Goal: Transaction & Acquisition: Purchase product/service

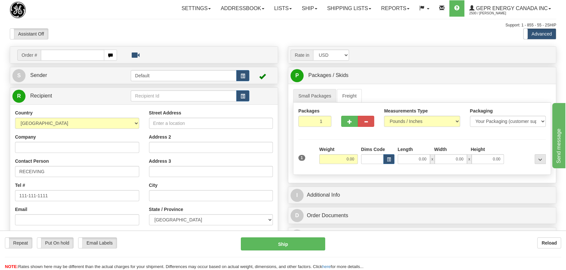
select select "PH"
click at [15, 118] on select "[GEOGRAPHIC_DATA] [GEOGRAPHIC_DATA] [GEOGRAPHIC_DATA] [GEOGRAPHIC_DATA] [US_STA…" at bounding box center [77, 123] width 124 height 11
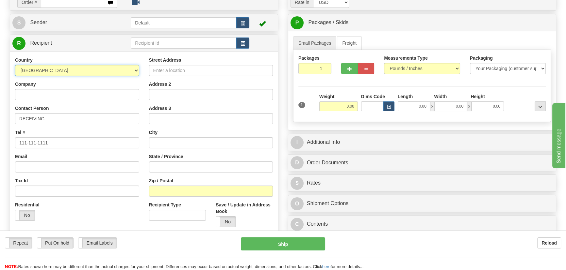
scroll to position [59, 0]
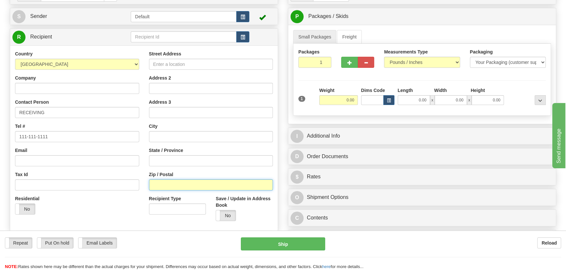
click at [175, 186] on input "Zip / Postal" at bounding box center [211, 185] width 124 height 11
paste input "1109"
type input "1109"
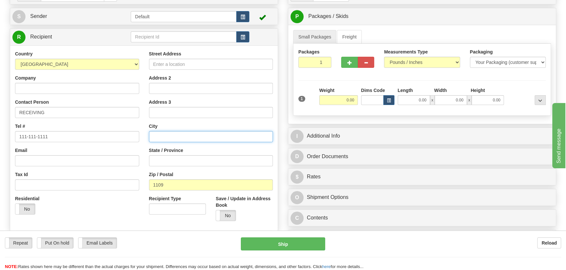
click at [177, 132] on input "text" at bounding box center [211, 136] width 124 height 11
paste input "QUEZON CITY"
type input "QUEZON CITY"
drag, startPoint x: 314, startPoint y: 64, endPoint x: 349, endPoint y: 87, distance: 42.2
click at [337, 73] on div "Packages 1 1" at bounding box center [421, 61] width 257 height 25
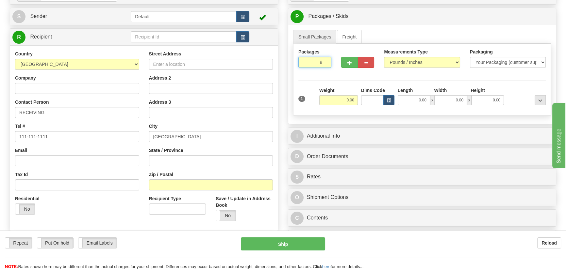
type input "8"
drag, startPoint x: 342, startPoint y: 101, endPoint x: 357, endPoint y: 104, distance: 14.7
drag, startPoint x: 342, startPoint y: 100, endPoint x: 353, endPoint y: 102, distance: 11.0
click at [359, 103] on div "1 Total Weight 0.00 Dims Code x" at bounding box center [422, 98] width 250 height 23
type input "104.00"
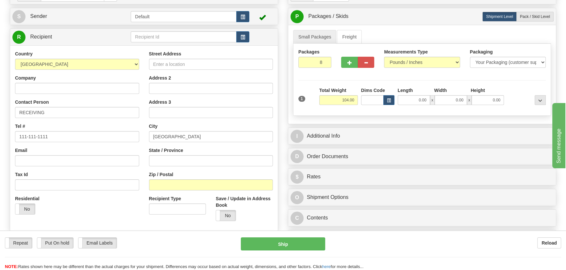
click at [515, 85] on div "Packages 8 1 Measurements Type" at bounding box center [422, 80] width 258 height 72
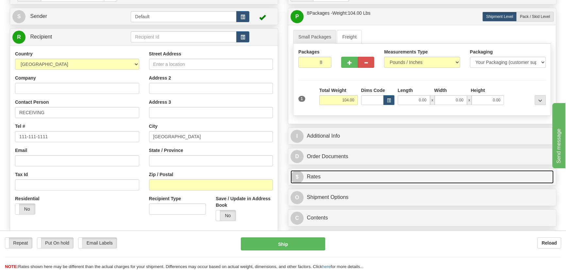
click at [487, 173] on link "$ Rates" at bounding box center [421, 176] width 263 height 13
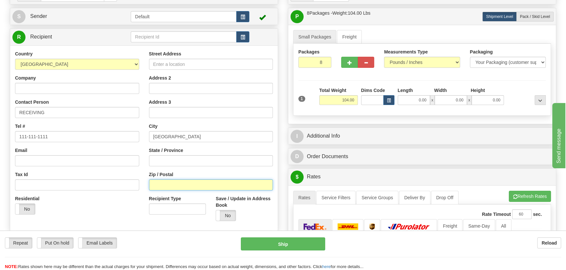
click at [180, 187] on input "Zip / Postal" at bounding box center [211, 185] width 124 height 11
paste input "QUEZON CITY"
drag, startPoint x: 195, startPoint y: 188, endPoint x: 44, endPoint y: 177, distance: 151.3
click at [45, 185] on div "Country AFGHANISTAN ALAND ISLANDS ALBANIA ALGERIA AMERICAN SAMOA ANDORRA ANGOLA…" at bounding box center [143, 139] width 267 height 176
type input "1109"
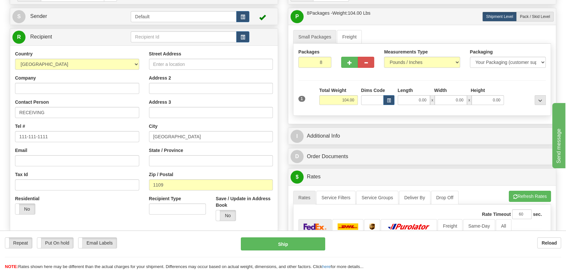
click at [523, 98] on div at bounding box center [526, 96] width 42 height 18
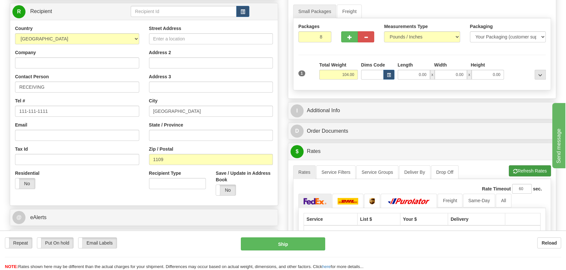
scroll to position [119, 0]
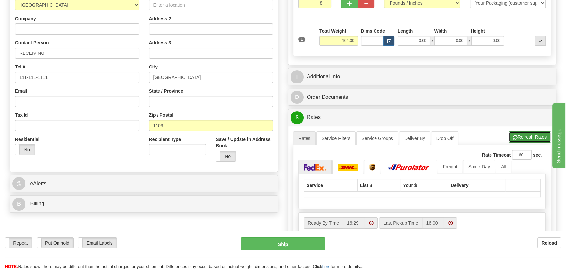
click at [531, 135] on button "Refresh Rates" at bounding box center [529, 137] width 42 height 11
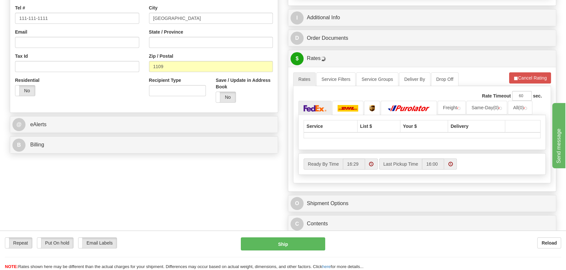
scroll to position [178, 0]
click at [320, 111] on img at bounding box center [314, 108] width 23 height 7
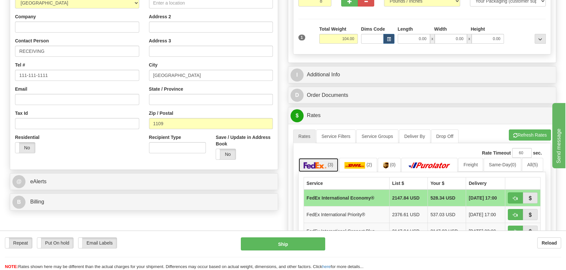
scroll to position [59, 0]
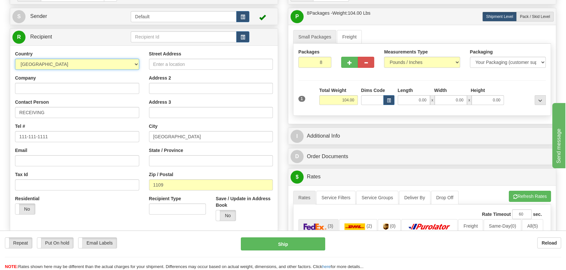
click at [103, 67] on select "[GEOGRAPHIC_DATA] [GEOGRAPHIC_DATA] [GEOGRAPHIC_DATA] [GEOGRAPHIC_DATA] [US_STA…" at bounding box center [77, 64] width 124 height 11
select select "CO"
click at [15, 59] on select "[GEOGRAPHIC_DATA] [GEOGRAPHIC_DATA] [GEOGRAPHIC_DATA] [GEOGRAPHIC_DATA] [US_STA…" at bounding box center [77, 64] width 124 height 11
drag, startPoint x: 314, startPoint y: 61, endPoint x: 345, endPoint y: 84, distance: 37.8
click at [350, 75] on div "Packages 8 1 Measurements Type" at bounding box center [422, 80] width 258 height 72
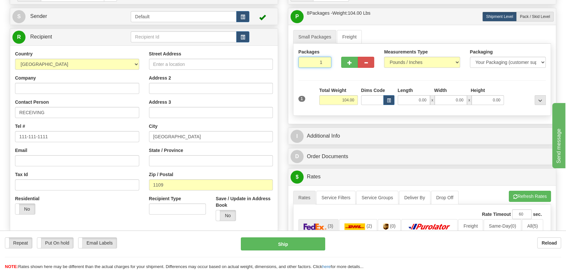
type input "1"
click at [345, 84] on div "Packages 1 1 Measurements Type" at bounding box center [422, 80] width 258 height 72
drag, startPoint x: 336, startPoint y: 99, endPoint x: 367, endPoint y: 104, distance: 31.7
click at [367, 104] on div "1 Weight 104.00 Dims Code x" at bounding box center [422, 98] width 250 height 23
type input "21.00"
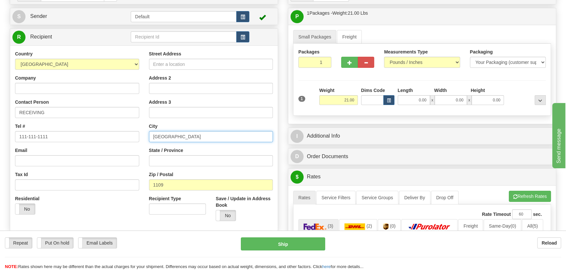
drag, startPoint x: 201, startPoint y: 137, endPoint x: 86, endPoint y: 123, distance: 115.7
click at [86, 123] on div "Country AFGHANISTAN ALAND ISLANDS ALBANIA ALGERIA AMERICAN SAMOA ANDORRA ANGOLA…" at bounding box center [143, 139] width 267 height 176
click at [196, 139] on input "QUEZON CITY" at bounding box center [211, 136] width 124 height 11
drag, startPoint x: 196, startPoint y: 138, endPoint x: 114, endPoint y: 41, distance: 126.8
click at [101, 137] on div "Country AFGHANISTAN ALAND ISLANDS ALBANIA ALGERIA AMERICAN SAMOA ANDORRA ANGOLA…" at bounding box center [143, 139] width 267 height 176
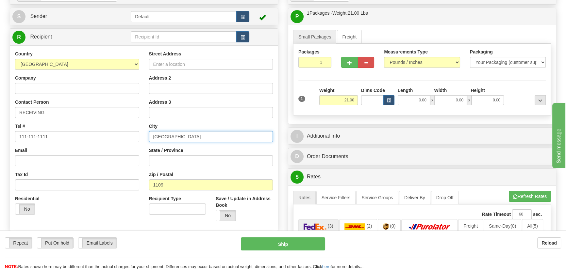
paste input "BOGOTA"
type input "BOGOTA"
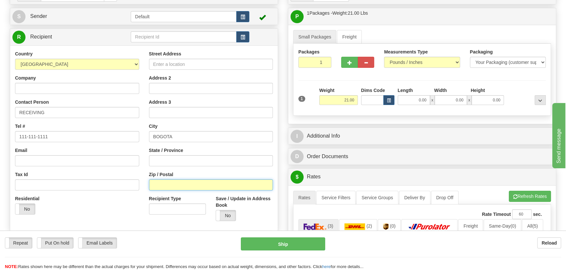
click at [195, 182] on input "Zip / Postal" at bounding box center [211, 185] width 124 height 11
paste input "110110"
click at [529, 196] on button "Refresh Rates" at bounding box center [529, 196] width 42 height 11
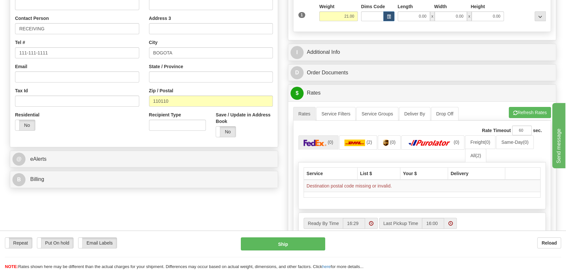
scroll to position [148, 0]
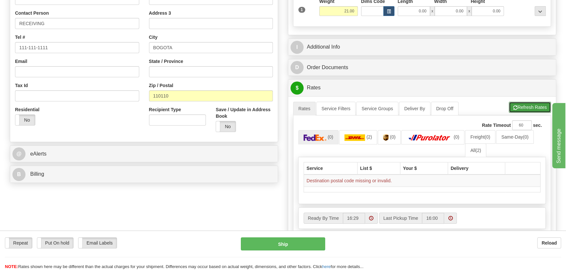
click at [524, 105] on button "Refresh Rates" at bounding box center [529, 107] width 42 height 11
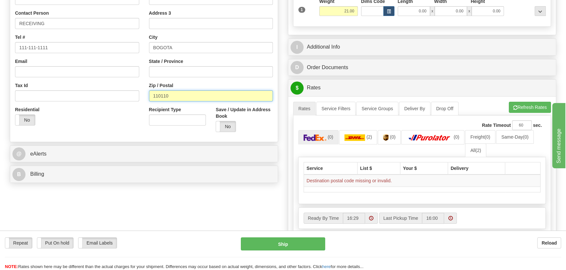
drag, startPoint x: 170, startPoint y: 98, endPoint x: 121, endPoint y: 101, distance: 49.4
click at [121, 101] on div "Country AFGHANISTAN ALAND ISLANDS ALBANIA ALGERIA AMERICAN SAMOA ANDORRA ANGOLA…" at bounding box center [143, 49] width 267 height 176
paste input "text"
type input "110110"
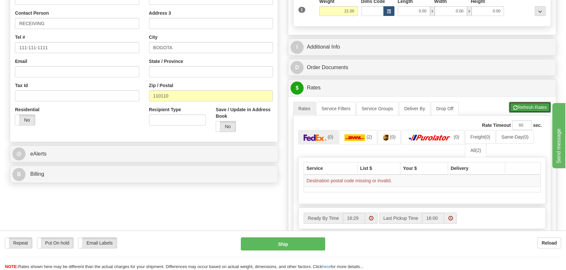
click at [534, 105] on button "Refresh Rates" at bounding box center [529, 107] width 42 height 11
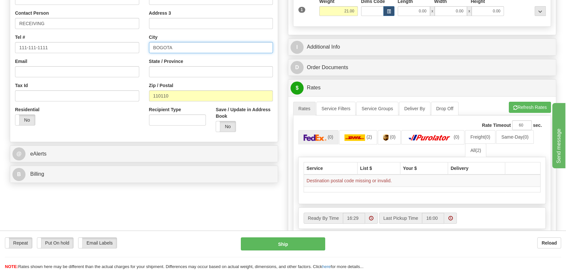
click at [257, 49] on input "BOGOTA" at bounding box center [211, 47] width 124 height 11
drag, startPoint x: 211, startPoint y: 49, endPoint x: 62, endPoint y: 50, distance: 148.9
click at [57, 49] on div "Country AFGHANISTAN ALAND ISLANDS ALBANIA ALGERIA AMERICAN SAMOA ANDORRA ANGOLA…" at bounding box center [143, 49] width 267 height 176
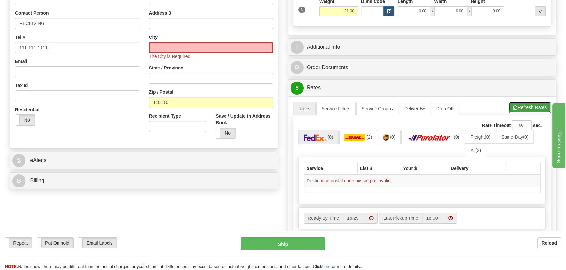
click at [520, 105] on button "Refresh Rates" at bounding box center [529, 107] width 42 height 11
click at [208, 50] on input "text" at bounding box center [211, 47] width 124 height 11
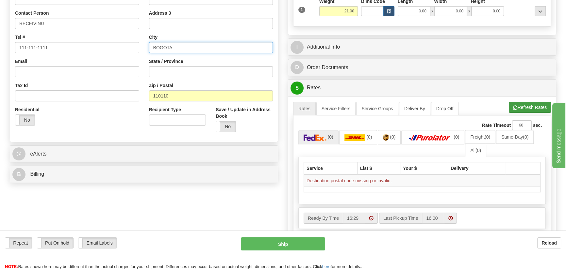
type input "BOGOTA"
click at [538, 104] on button "Refresh Rates" at bounding box center [529, 107] width 42 height 11
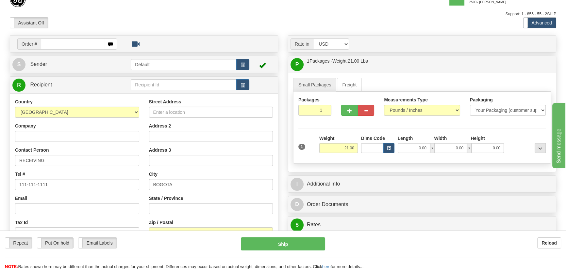
scroll to position [0, 0]
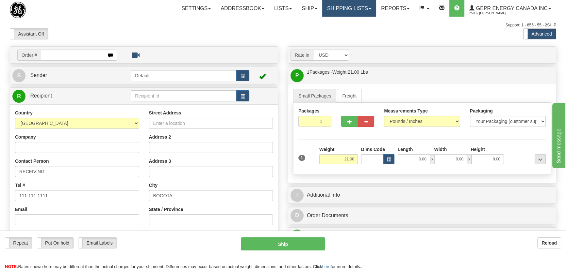
click at [344, 6] on link "Shipping lists" at bounding box center [349, 8] width 54 height 16
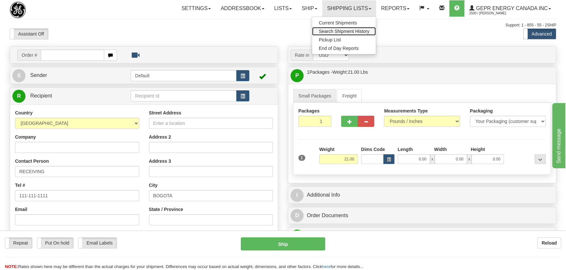
click at [347, 30] on span "Search Shipment History" at bounding box center [343, 31] width 51 height 5
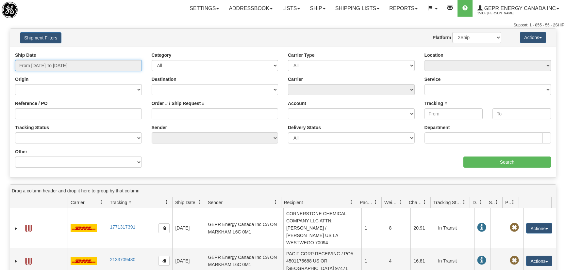
type input "[DATE]"
click at [73, 61] on input "From 09/05/2025 To 09/06/2025" at bounding box center [78, 65] width 127 height 11
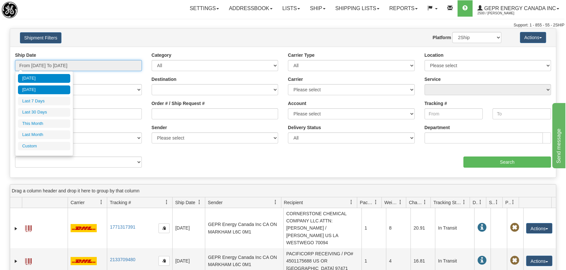
type input "09/05/2025"
type input "[DATE]"
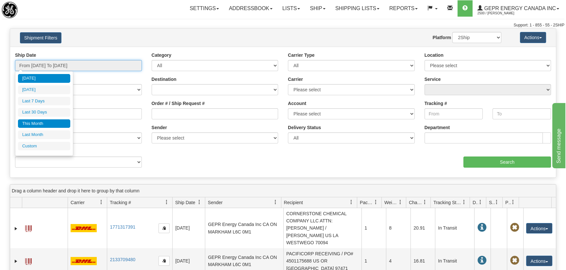
type input "09/01/2025"
type input "09/30/2025"
type input "08/01/2025"
type input "08/31/2025"
type input "[DATE]"
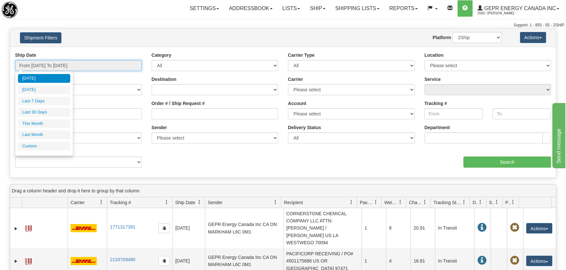
type input "[DATE]"
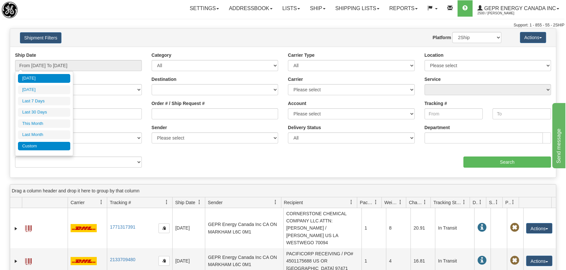
click at [37, 145] on li "Custom" at bounding box center [44, 146] width 52 height 9
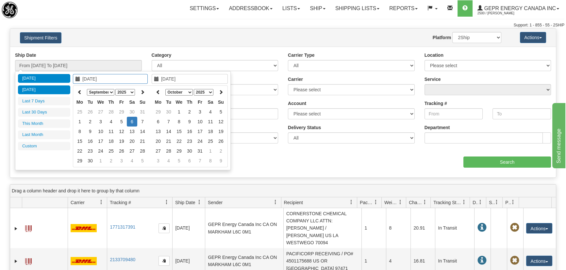
type input "08/01/2025"
type input "08/31/2025"
type input "09/01/2025"
type input "09/30/2025"
type input "[DATE]"
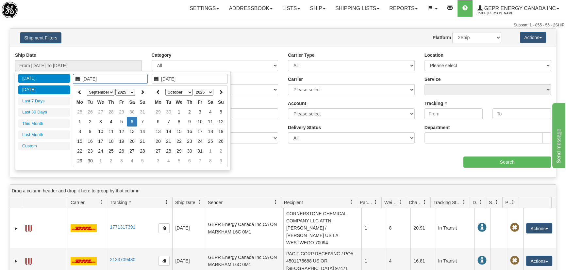
type input "[DATE]"
type input "09/05/2025"
type input "[DATE]"
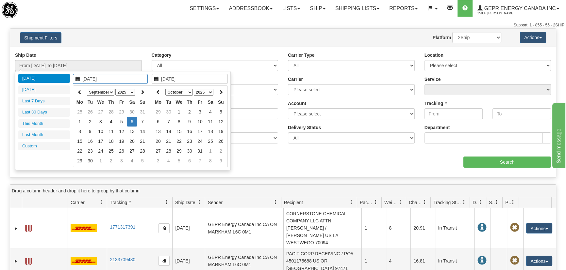
type input "09/05/2025"
type input "[DATE]"
click at [78, 90] on icon at bounding box center [79, 92] width 5 height 5
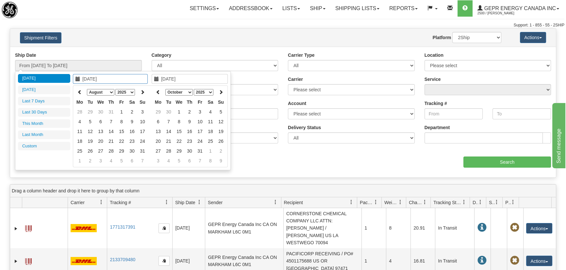
click at [78, 90] on icon at bounding box center [79, 92] width 5 height 5
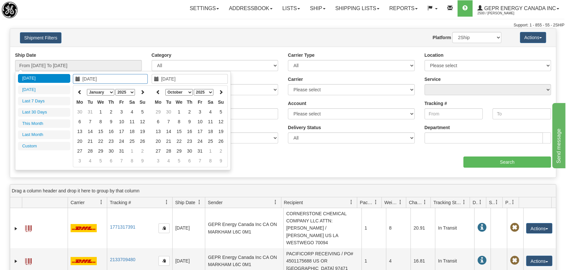
click at [78, 90] on icon at bounding box center [79, 92] width 5 height 5
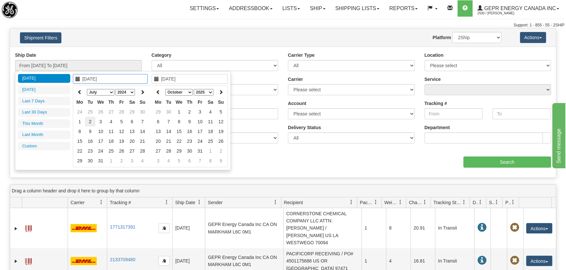
type input "07/02/2024"
click at [89, 121] on td "2" at bounding box center [90, 122] width 10 height 10
click at [157, 91] on icon at bounding box center [158, 92] width 5 height 5
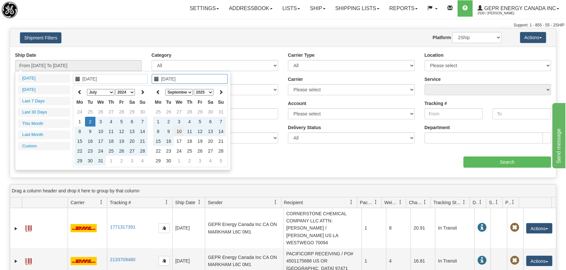
type input "09/10/2025"
click at [181, 130] on td "10" at bounding box center [179, 132] width 10 height 10
type input "From 07/02/2024 To 09/10/2025"
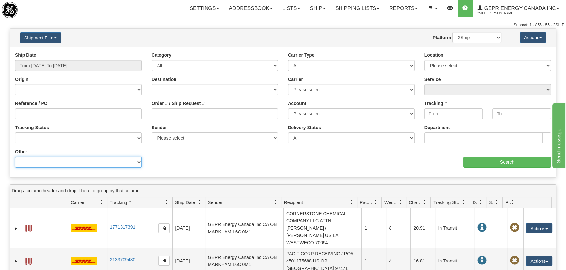
click at [89, 163] on select "Billing Account # Billing Type BOL # (LTL) Commodity Or Documents Consolidation…" at bounding box center [78, 162] width 127 height 11
click at [15, 157] on select "Billing Account # Billing Type BOL # (LTL) Commodity Or Documents Consolidation…" at bounding box center [78, 162] width 127 height 11
click at [117, 157] on select "Billing Account # Billing Type BOL # (LTL) Commodity Or Documents Consolidation…" at bounding box center [78, 162] width 127 height 11
select select "Recipient_City"
click at [15, 157] on select "Billing Account # Billing Type BOL # (LTL) Commodity Or Documents Consolidation…" at bounding box center [78, 162] width 127 height 11
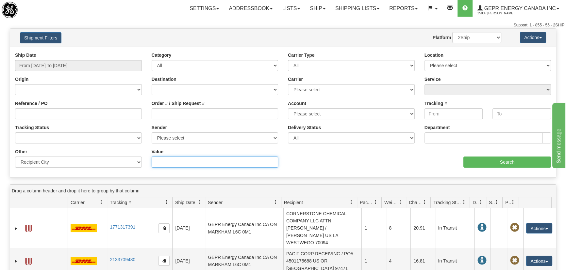
click at [188, 164] on input "Value" at bounding box center [215, 162] width 127 height 11
type input "BOGOTA"
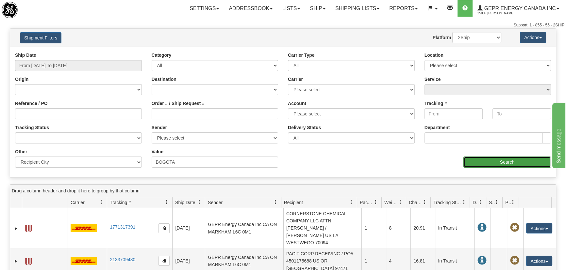
click at [473, 163] on input "Search" at bounding box center [507, 162] width 88 height 11
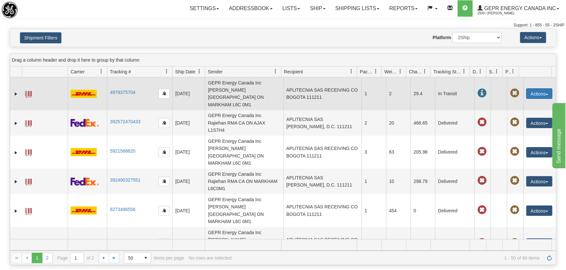
click at [530, 90] on button "Actions" at bounding box center [539, 94] width 26 height 10
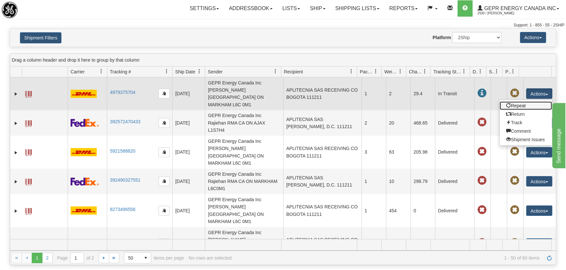
click at [523, 102] on link "Repeat" at bounding box center [525, 106] width 52 height 8
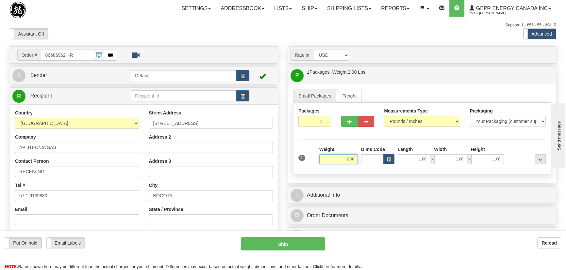
drag, startPoint x: 341, startPoint y: 158, endPoint x: 359, endPoint y: 164, distance: 19.6
click at [359, 164] on div "1 Weight 2.00 Dims Code 1.00" at bounding box center [422, 157] width 250 height 23
type input "21.00"
click at [509, 147] on div at bounding box center [526, 155] width 42 height 18
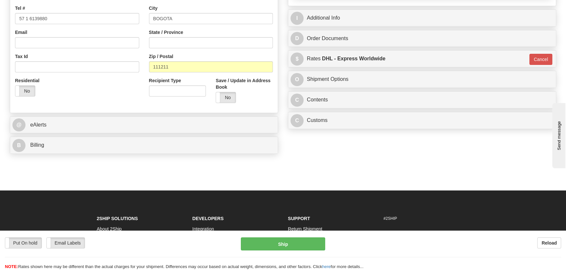
scroll to position [178, 0]
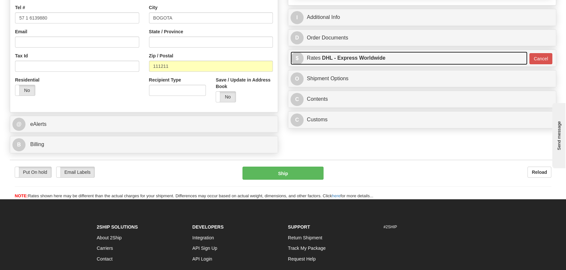
click at [486, 55] on link "$ Rates DHL - Express Worldwide" at bounding box center [408, 58] width 237 height 13
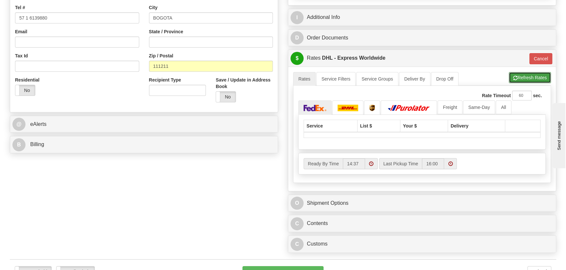
click at [538, 76] on button "Refresh Rates" at bounding box center [529, 77] width 42 height 11
type input "P"
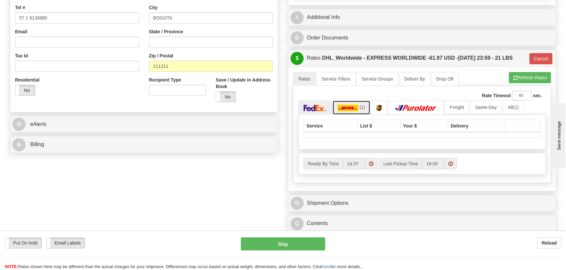
click at [360, 109] on span "(1)" at bounding box center [362, 107] width 6 height 5
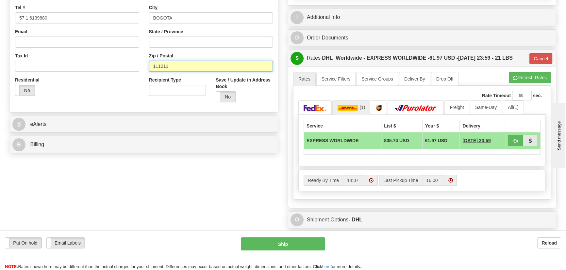
drag, startPoint x: 188, startPoint y: 66, endPoint x: 121, endPoint y: 57, distance: 68.2
click at [121, 57] on div "Country AFGHANISTAN ALAND ISLANDS ALBANIA ALGERIA AMERICAN SAMOA ANDORRA ANGOLA…" at bounding box center [143, 20] width 267 height 176
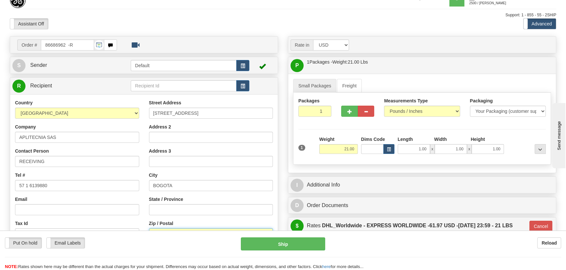
scroll to position [0, 0]
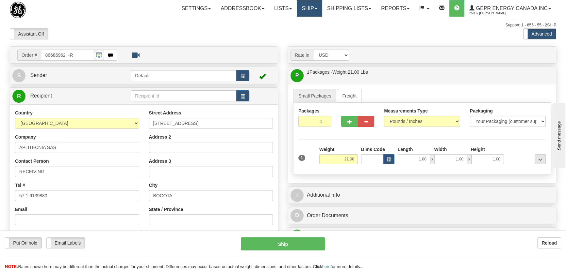
click at [305, 7] on link "Ship" at bounding box center [309, 8] width 25 height 16
click at [304, 22] on link "Ship Screen" at bounding box center [292, 23] width 59 height 8
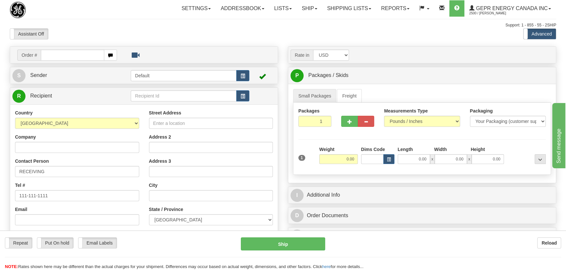
click at [37, 130] on div at bounding box center [283, 135] width 566 height 270
click at [42, 126] on select "[GEOGRAPHIC_DATA] [GEOGRAPHIC_DATA] [GEOGRAPHIC_DATA] [GEOGRAPHIC_DATA] [US_STA…" at bounding box center [77, 123] width 124 height 11
select select "CO"
click at [15, 118] on select "[GEOGRAPHIC_DATA] [GEOGRAPHIC_DATA] [GEOGRAPHIC_DATA] [GEOGRAPHIC_DATA] [US_STA…" at bounding box center [77, 123] width 124 height 11
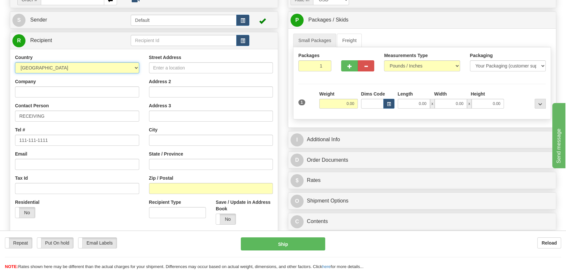
scroll to position [59, 0]
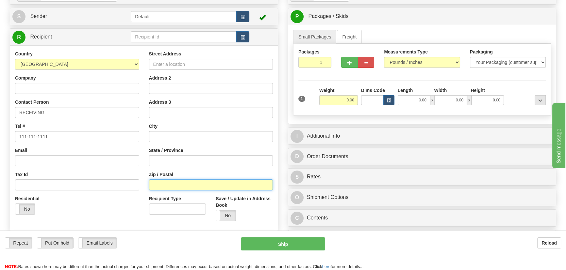
click at [185, 182] on input "Zip / Postal" at bounding box center [211, 185] width 124 height 11
paste input "111211"
type input "111211"
drag, startPoint x: 312, startPoint y: 59, endPoint x: 340, endPoint y: 72, distance: 31.1
click at [340, 72] on div "Packages 1 1" at bounding box center [421, 61] width 257 height 25
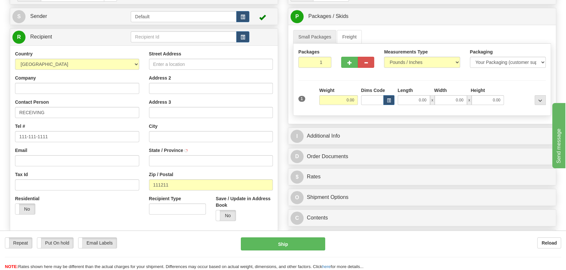
drag, startPoint x: 339, startPoint y: 78, endPoint x: 340, endPoint y: 96, distance: 18.0
click at [339, 78] on div "Packages 1 1 Measurements Type" at bounding box center [422, 80] width 258 height 72
drag, startPoint x: 340, startPoint y: 97, endPoint x: 356, endPoint y: 103, distance: 17.0
click at [356, 103] on input "0.00" at bounding box center [338, 100] width 39 height 10
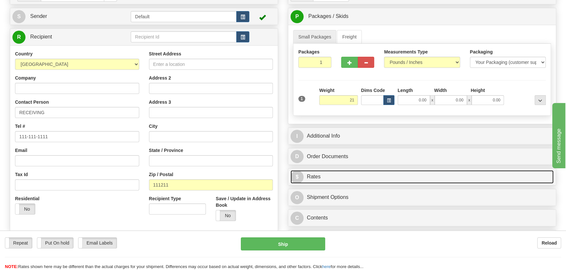
type input "21.00"
click at [394, 174] on link "$ Rates" at bounding box center [421, 176] width 263 height 13
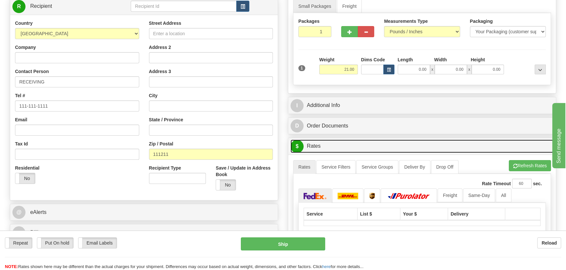
scroll to position [119, 0]
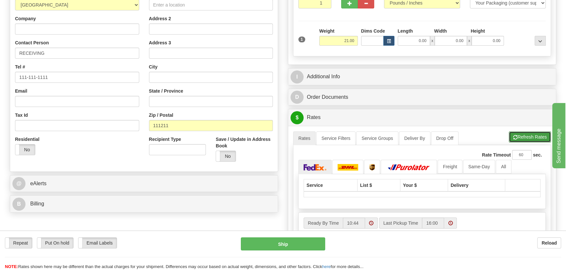
click at [539, 134] on button "Refresh Rates" at bounding box center [529, 137] width 42 height 11
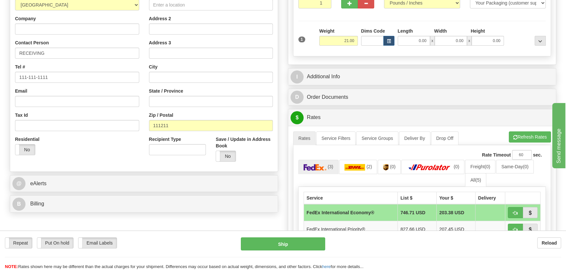
scroll to position [178, 0]
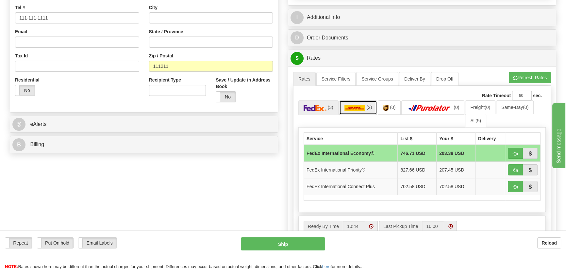
click at [362, 107] on img at bounding box center [354, 108] width 21 height 7
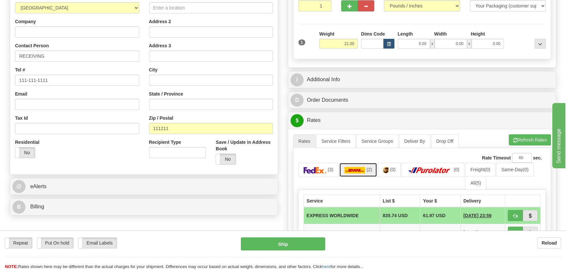
scroll to position [89, 0]
